Goal: Information Seeking & Learning: Check status

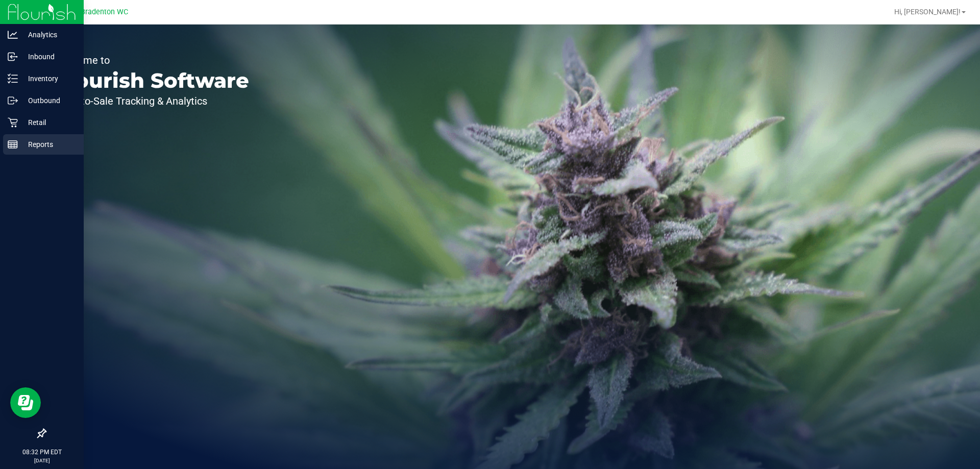
click at [37, 148] on p "Reports" at bounding box center [48, 144] width 61 height 12
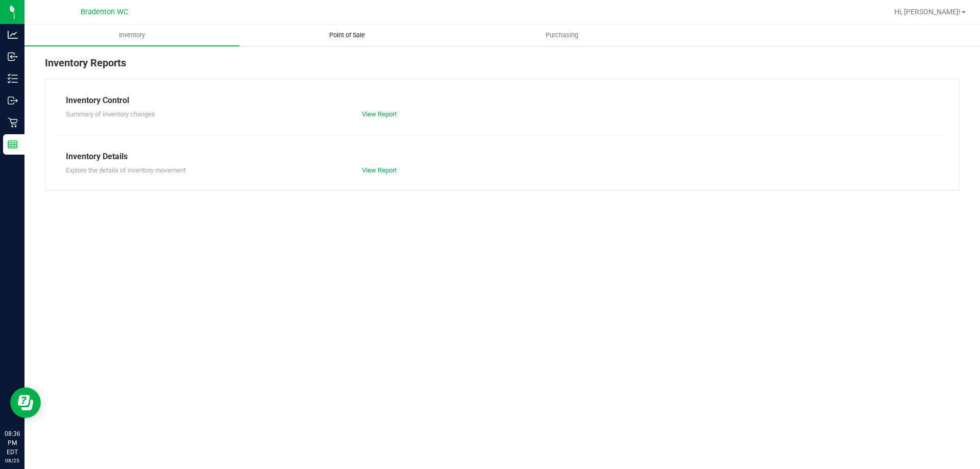
click at [353, 31] on span "Point of Sale" at bounding box center [346, 35] width 63 height 9
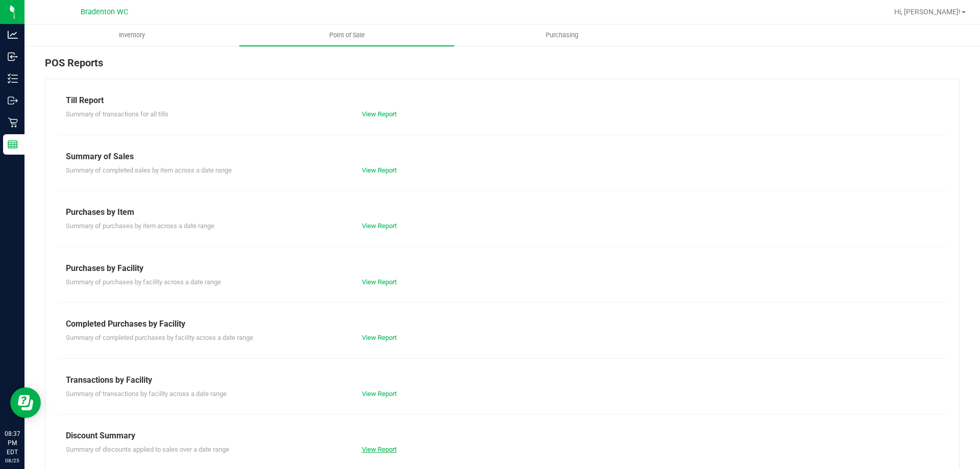
click at [393, 448] on link "View Report" at bounding box center [379, 449] width 35 height 8
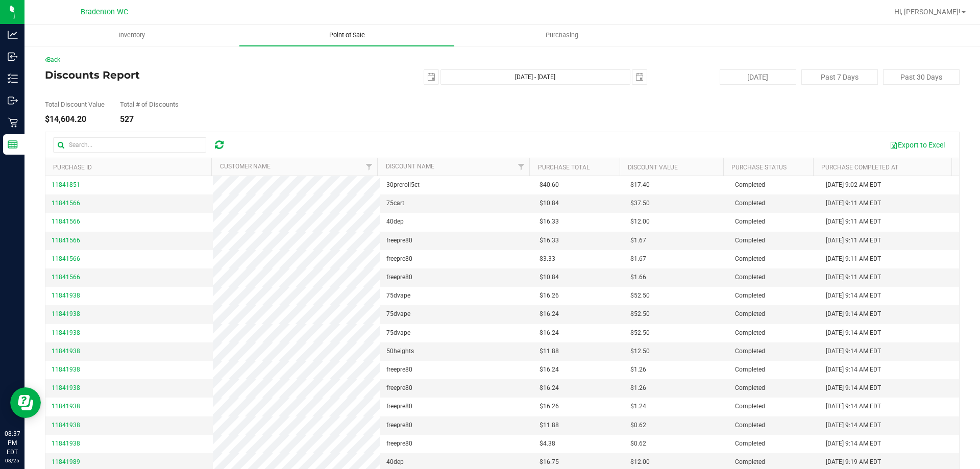
click at [351, 34] on span "Point of Sale" at bounding box center [346, 35] width 63 height 9
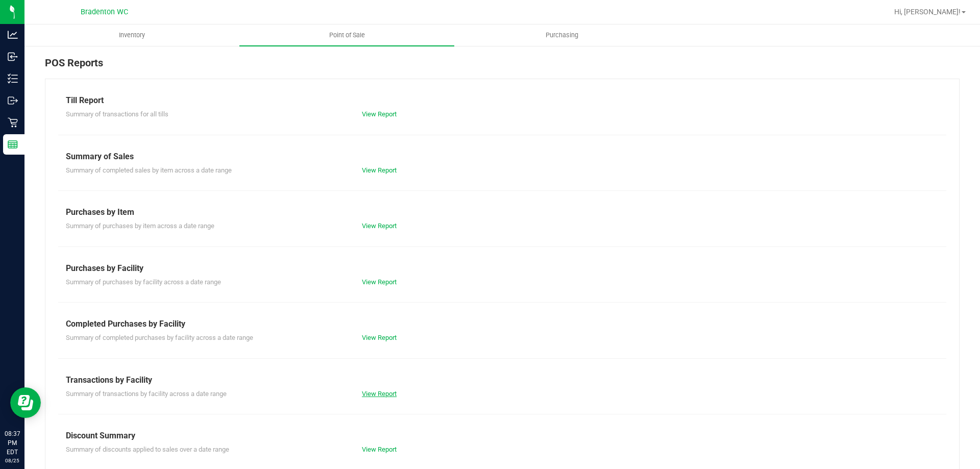
click at [374, 395] on link "View Report" at bounding box center [379, 394] width 35 height 8
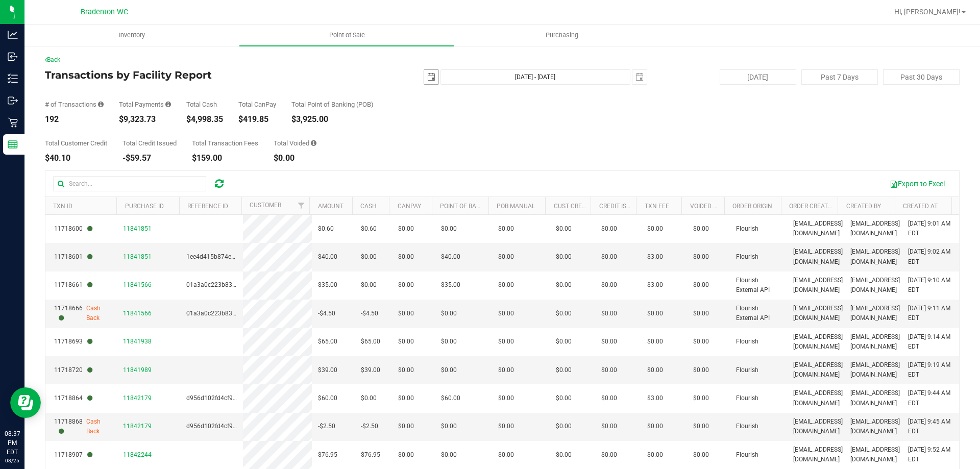
click at [425, 70] on span "select" at bounding box center [431, 77] width 14 height 14
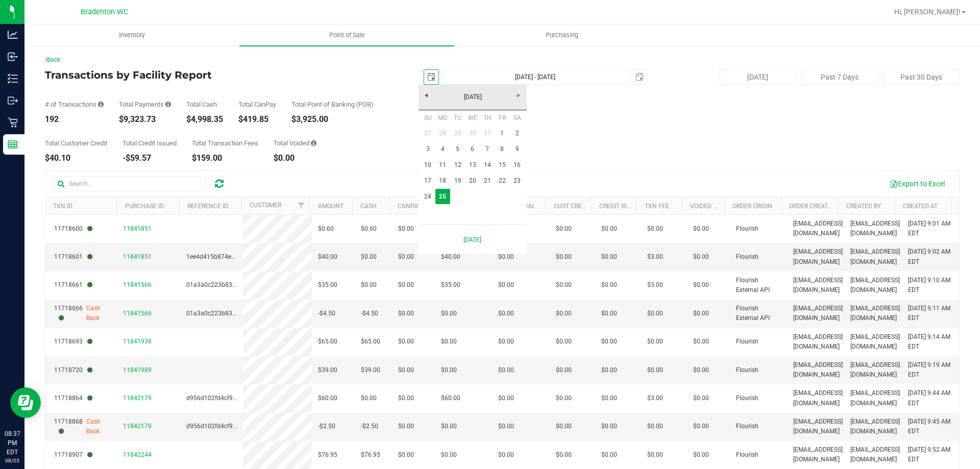
scroll to position [0, 26]
click at [427, 76] on span "select" at bounding box center [431, 77] width 8 height 8
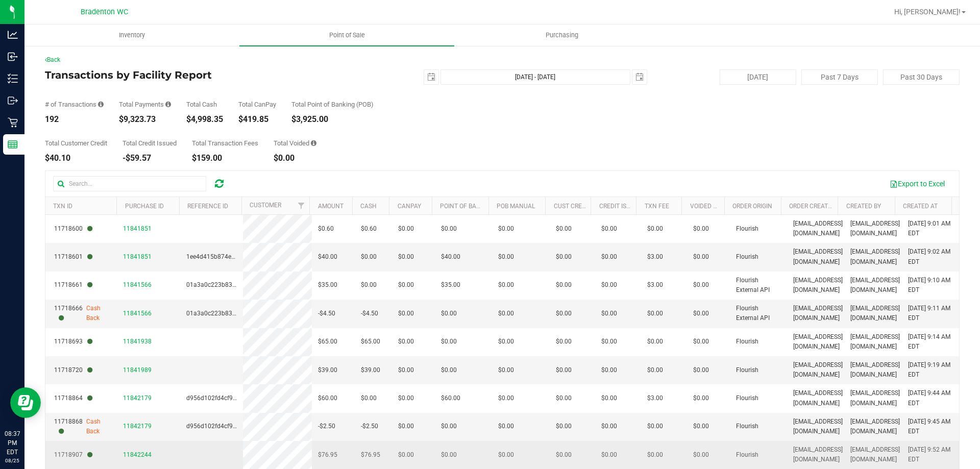
scroll to position [0, 0]
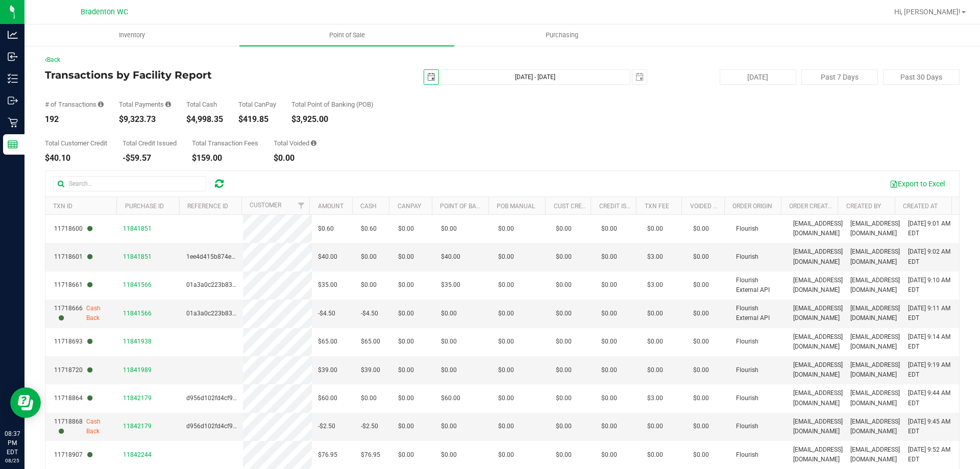
click at [428, 80] on span "select" at bounding box center [431, 77] width 8 height 8
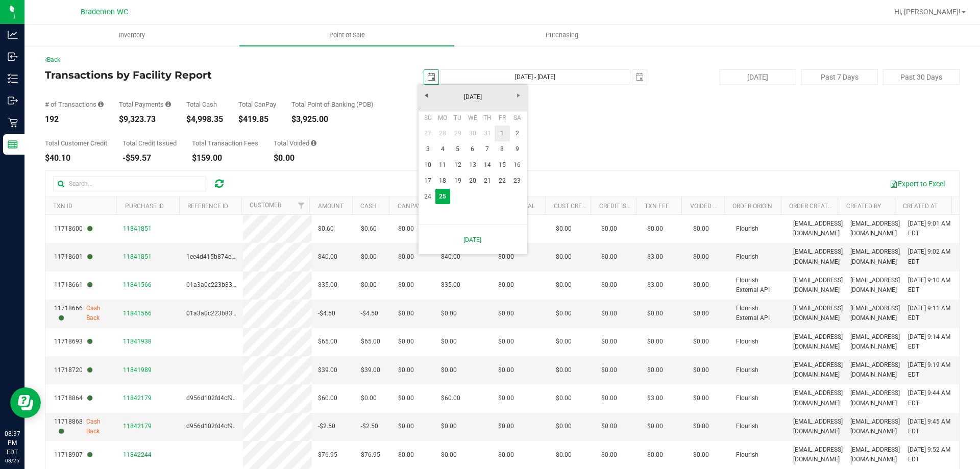
click at [502, 131] on link "1" at bounding box center [501, 134] width 15 height 16
type input "2025-08-01"
type input "Aug 1, 2025 - Aug 25, 2025"
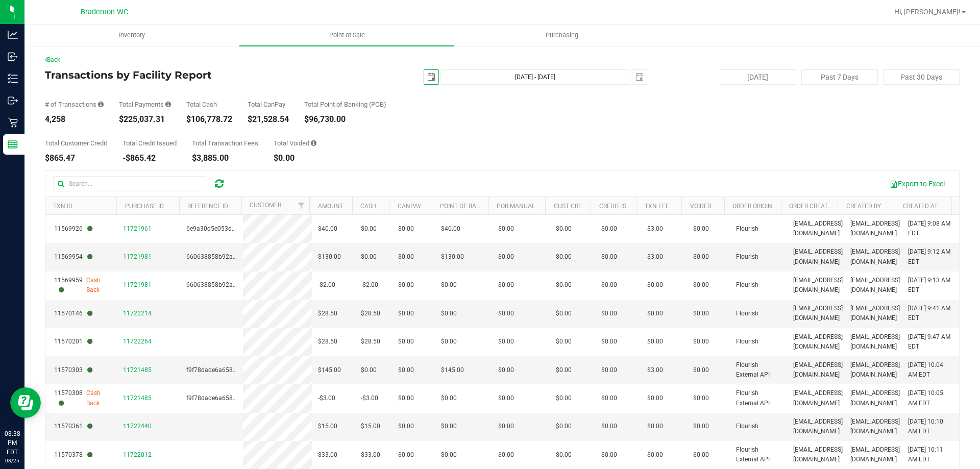
click at [427, 73] on span "select" at bounding box center [431, 77] width 8 height 8
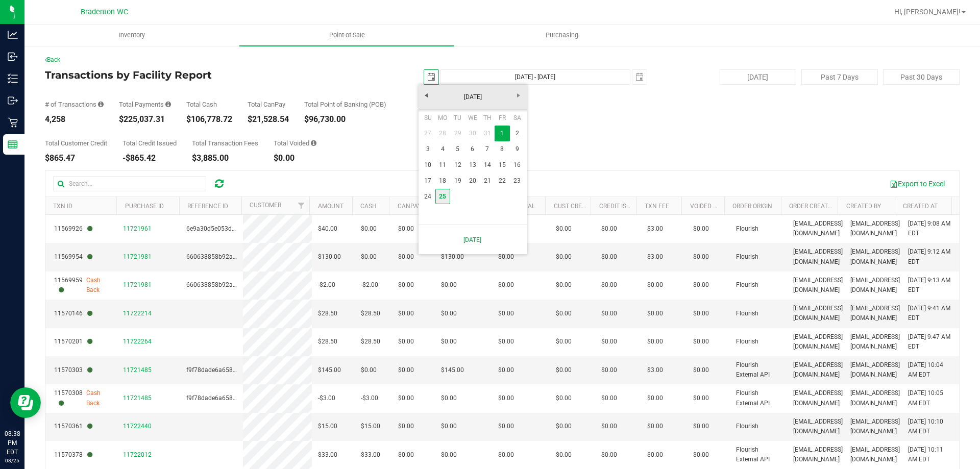
click at [441, 202] on link "25" at bounding box center [442, 197] width 15 height 16
type input "2025-08-25"
type input "Aug 25, 2025 - Aug 25, 2025"
